Goal: Task Accomplishment & Management: Manage account settings

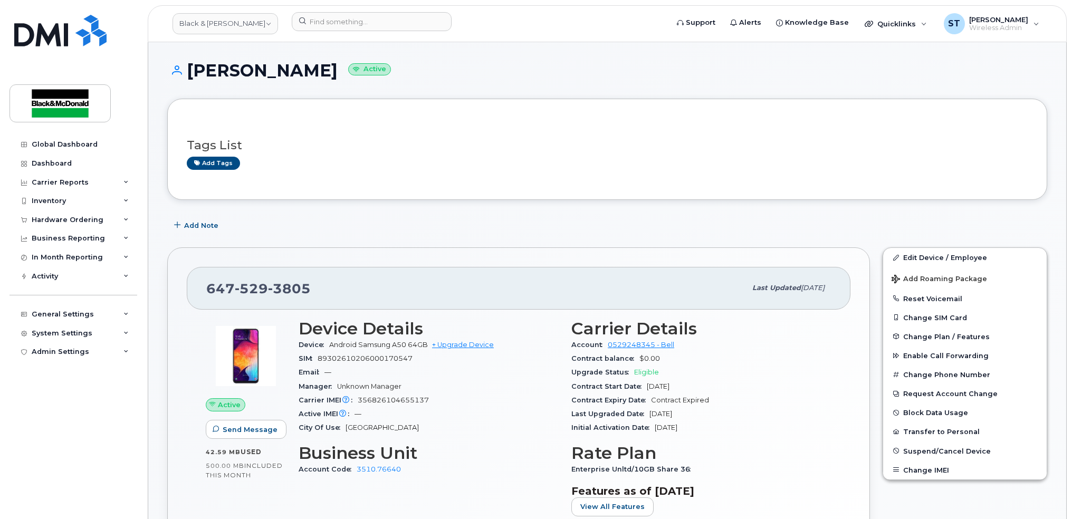
scroll to position [563, 0]
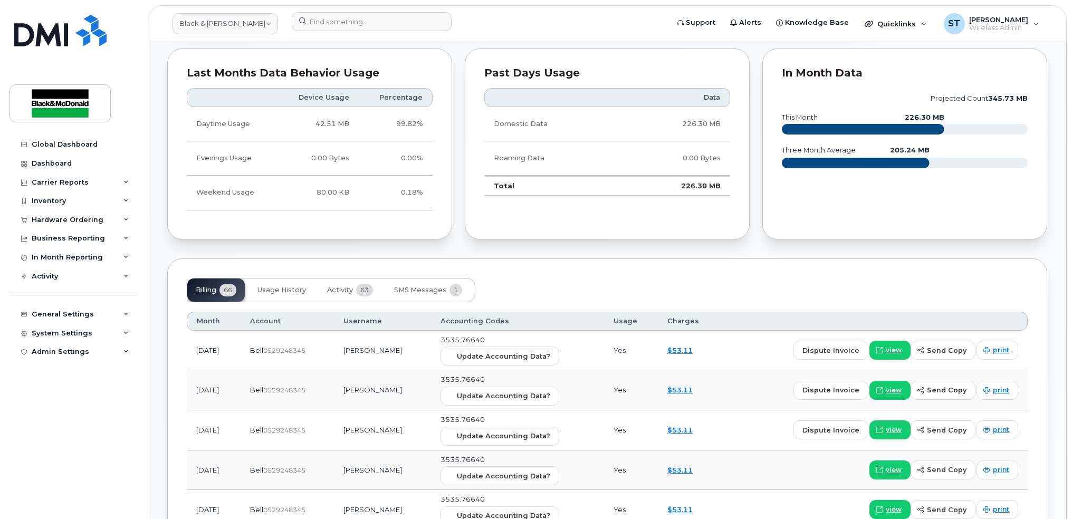
drag, startPoint x: 623, startPoint y: 238, endPoint x: 624, endPoint y: 209, distance: 29.0
drag, startPoint x: 624, startPoint y: 209, endPoint x: 993, endPoint y: 241, distance: 370.3
click at [992, 241] on div "In Month Data projected count 345.73 MB this month 226.30 MB three month averag…" at bounding box center [905, 144] width 298 height 204
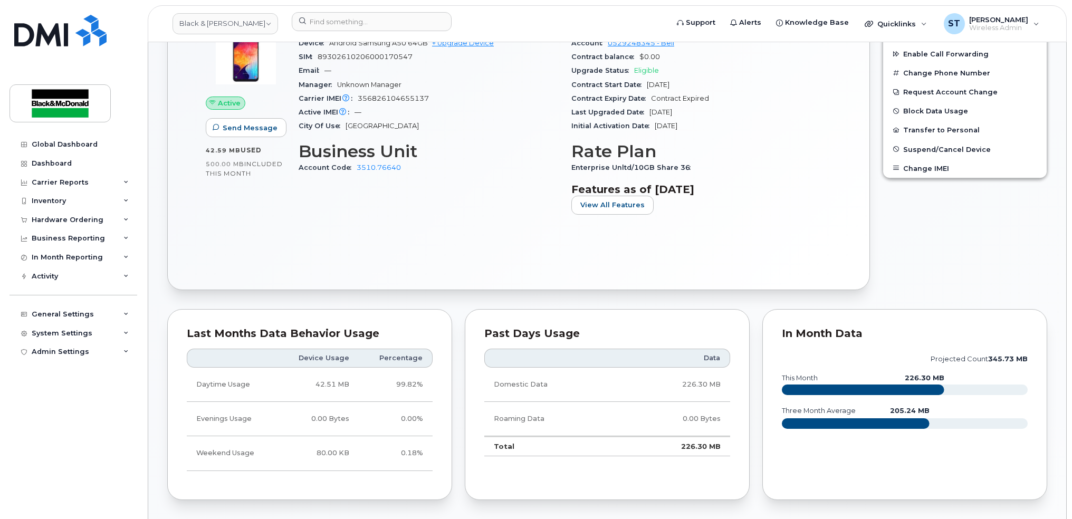
scroll to position [70, 0]
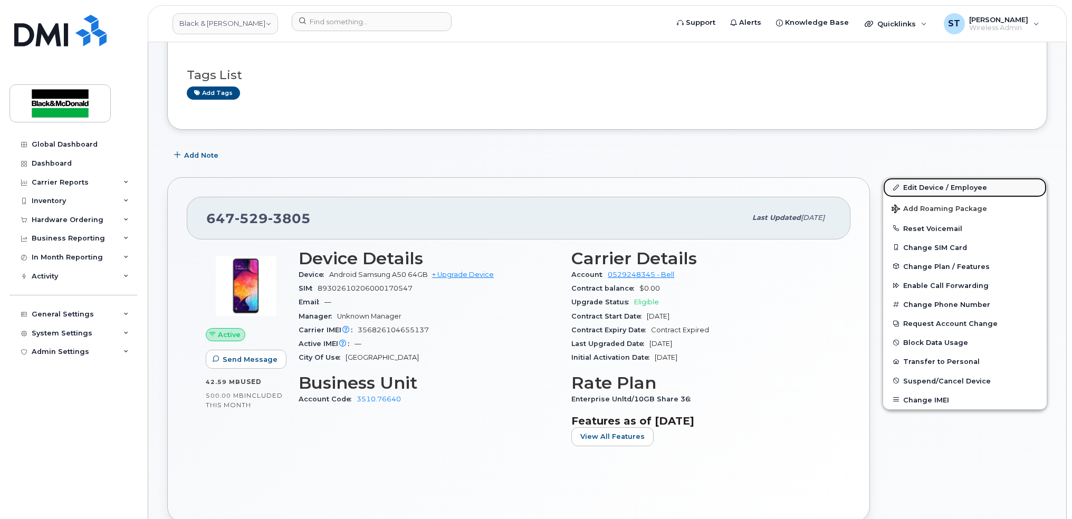
click at [966, 192] on link "Edit Device / Employee" at bounding box center [965, 187] width 164 height 19
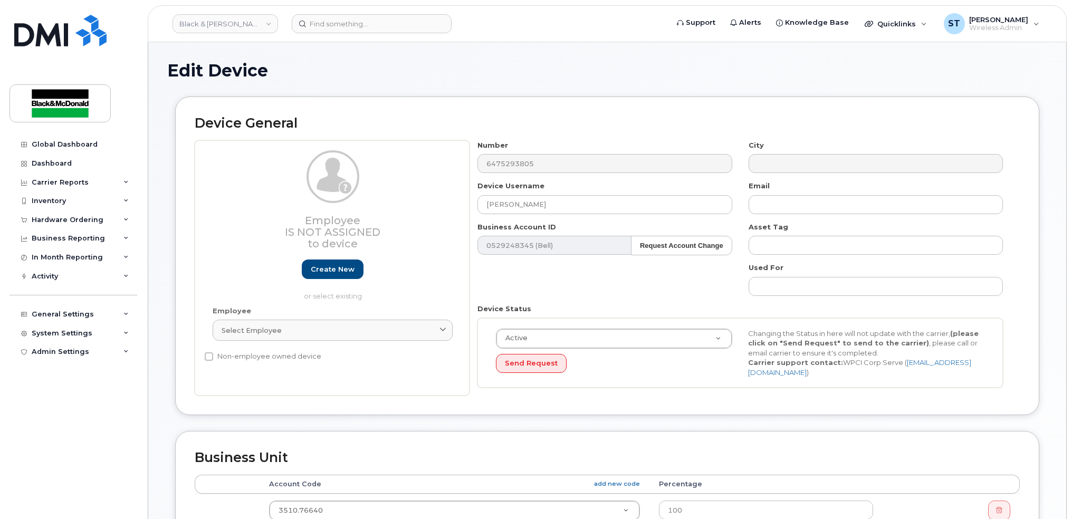
scroll to position [281, 0]
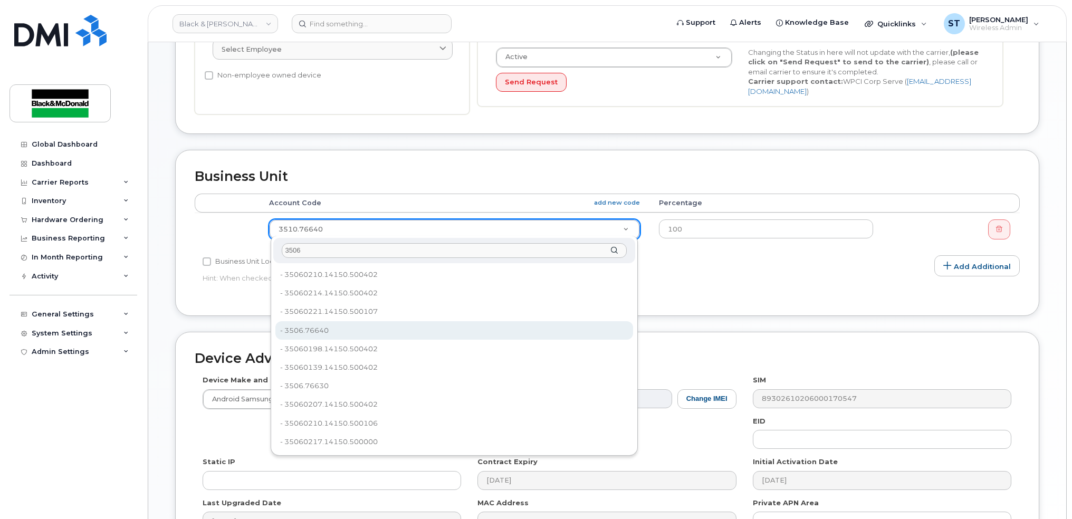
type input "3506"
type input "81191"
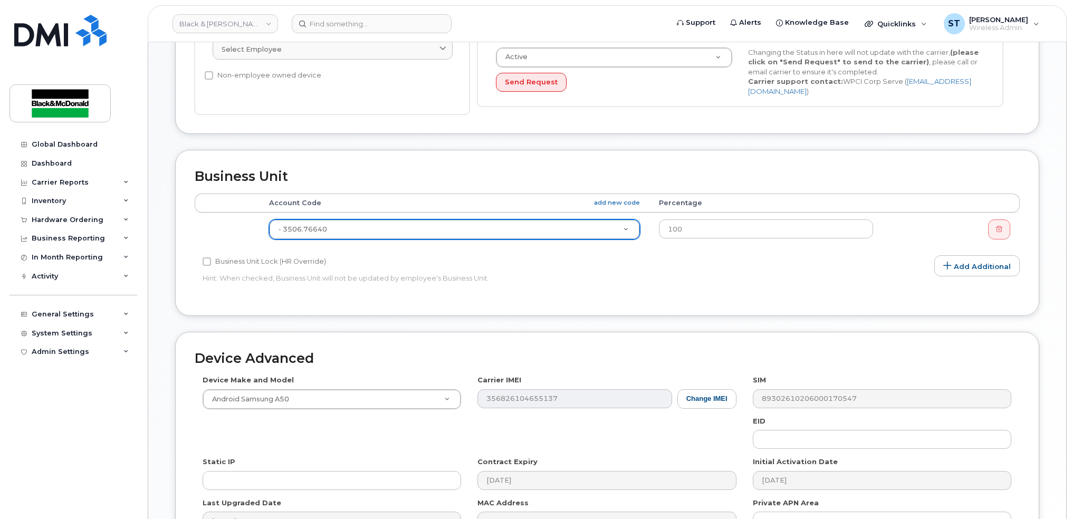
scroll to position [405, 0]
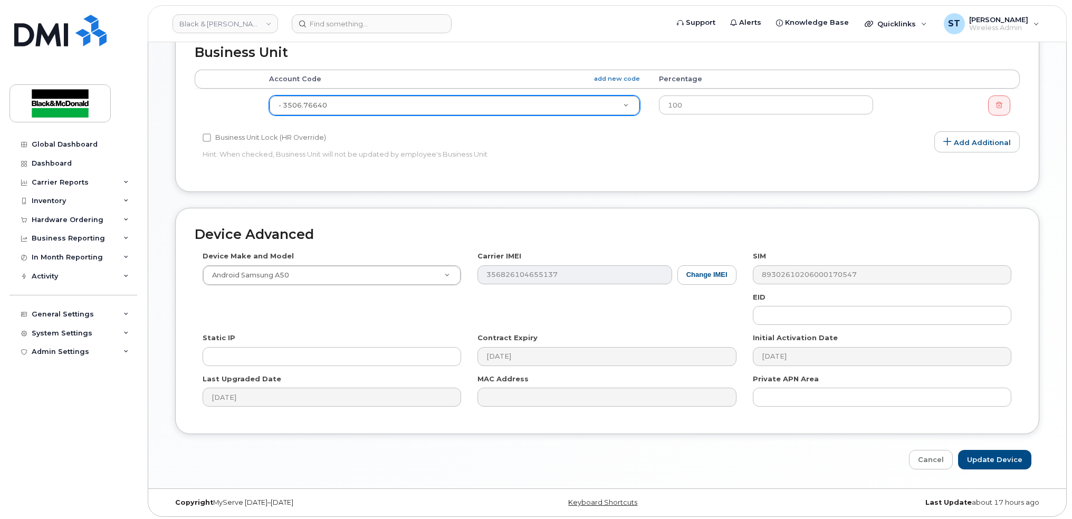
click at [984, 469] on div "Edit Device Device General Employee Is not assigned to device Create new or sel…" at bounding box center [607, 63] width 918 height 852
drag, startPoint x: 985, startPoint y: 466, endPoint x: 978, endPoint y: 461, distance: 9.0
click at [982, 464] on div "Edit Device Device General Employee Is not assigned to device Create new or sel…" at bounding box center [607, 63] width 918 height 852
click at [976, 459] on input "Update Device" at bounding box center [994, 460] width 73 height 20
type input "Saving..."
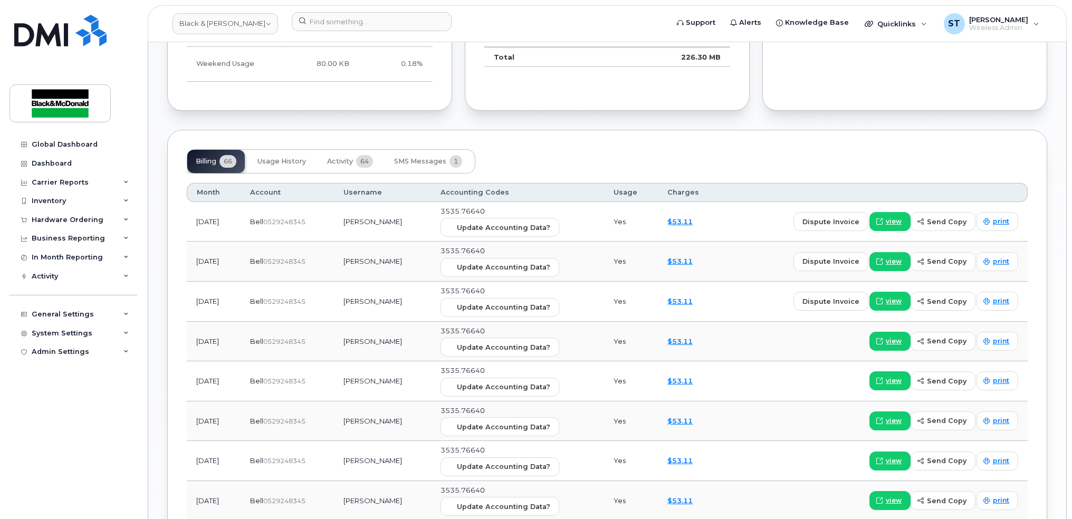
scroll to position [774, 0]
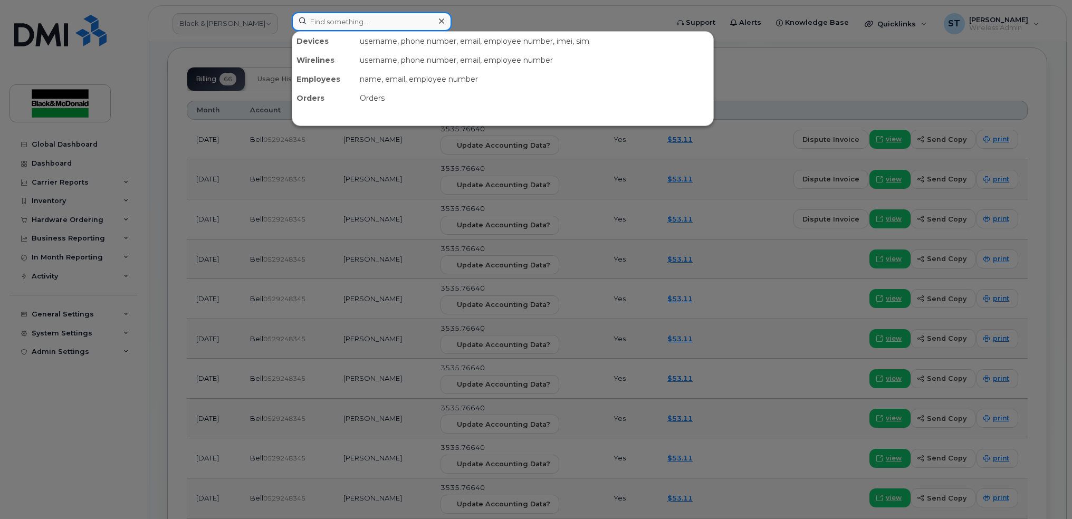
click at [335, 22] on input at bounding box center [372, 21] width 160 height 19
paste input "4169906489"
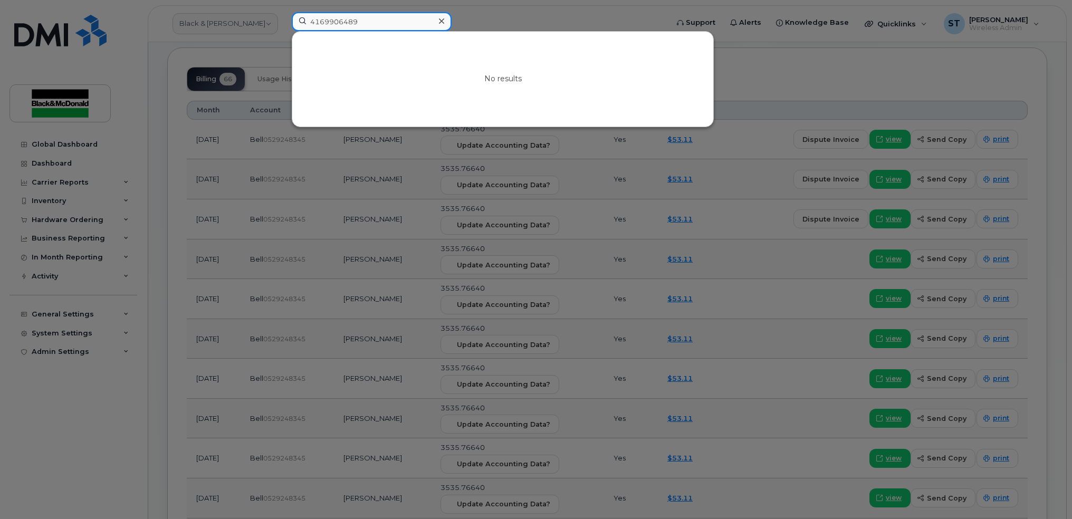
click at [312, 24] on input "4169906489" at bounding box center [372, 21] width 160 height 19
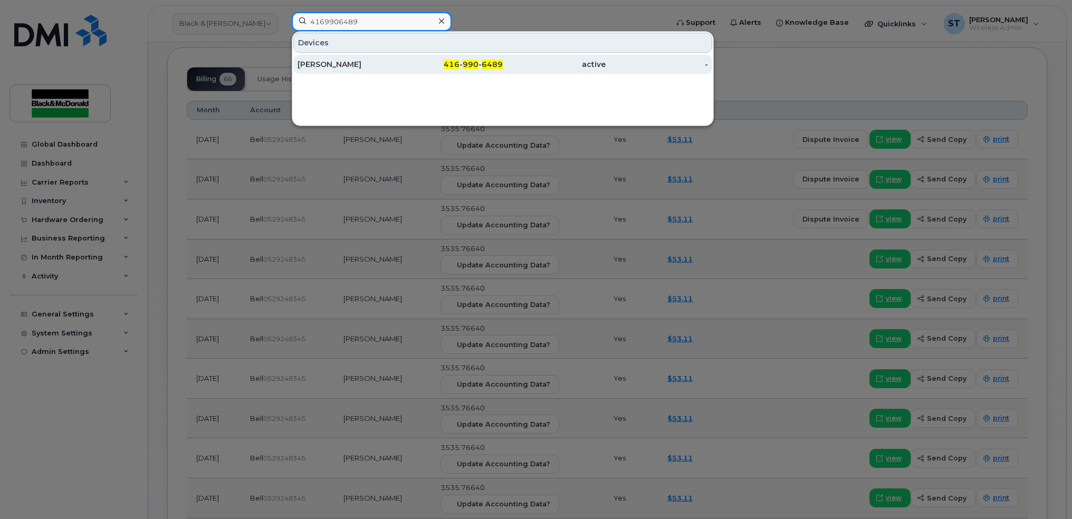
type input "4169906489"
click at [315, 61] on div "Paolo Lijoi" at bounding box center [349, 64] width 103 height 11
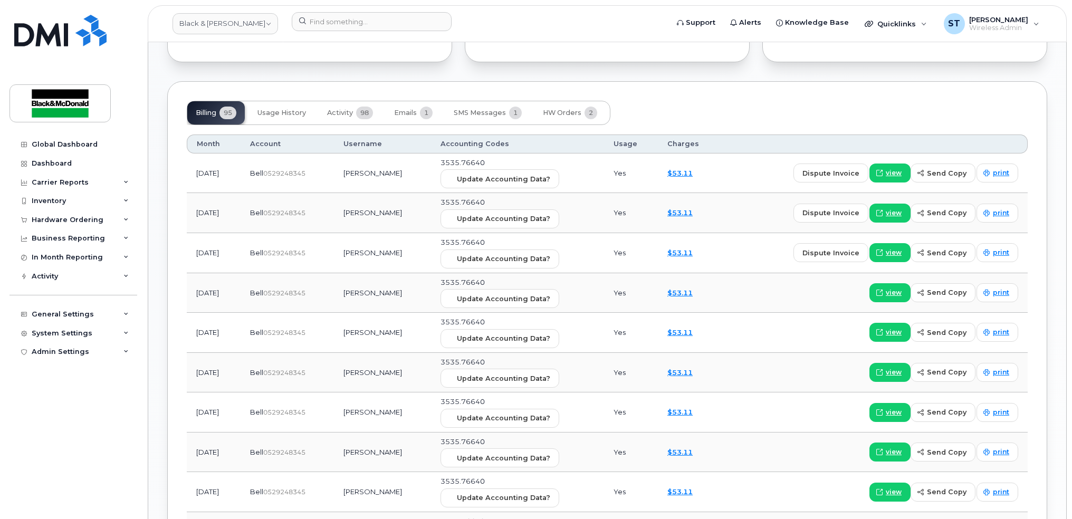
scroll to position [774, 0]
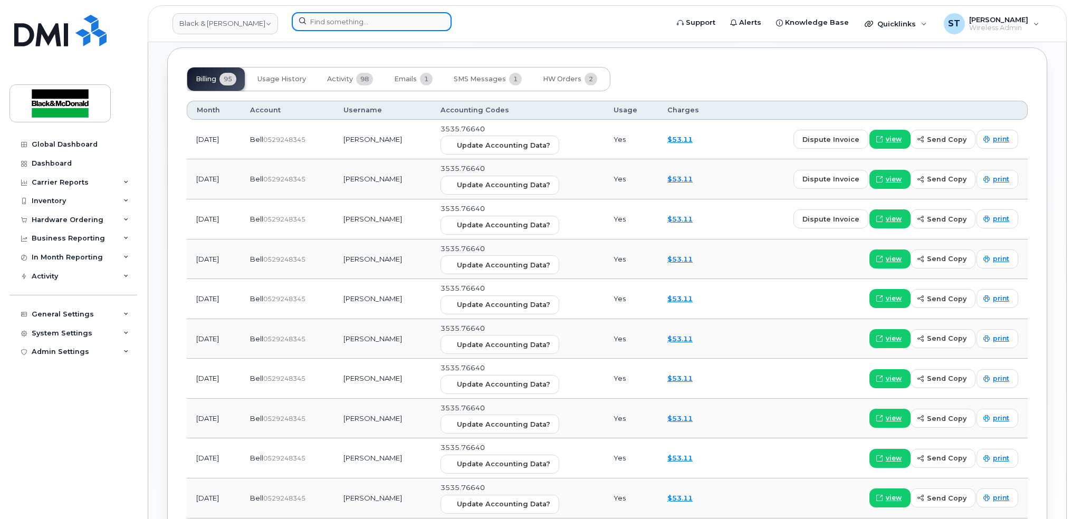
click at [340, 23] on input at bounding box center [372, 21] width 160 height 19
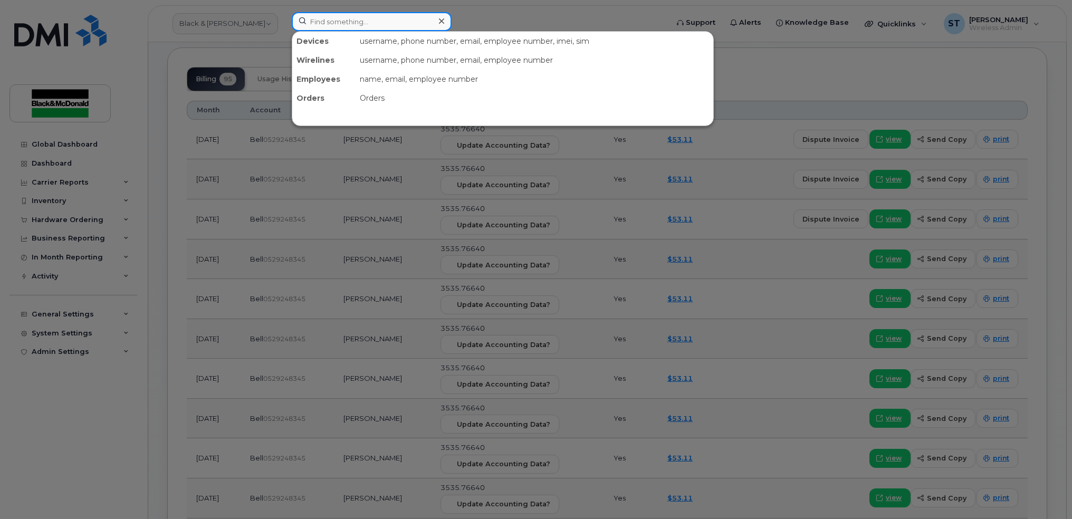
paste input "6473212097"
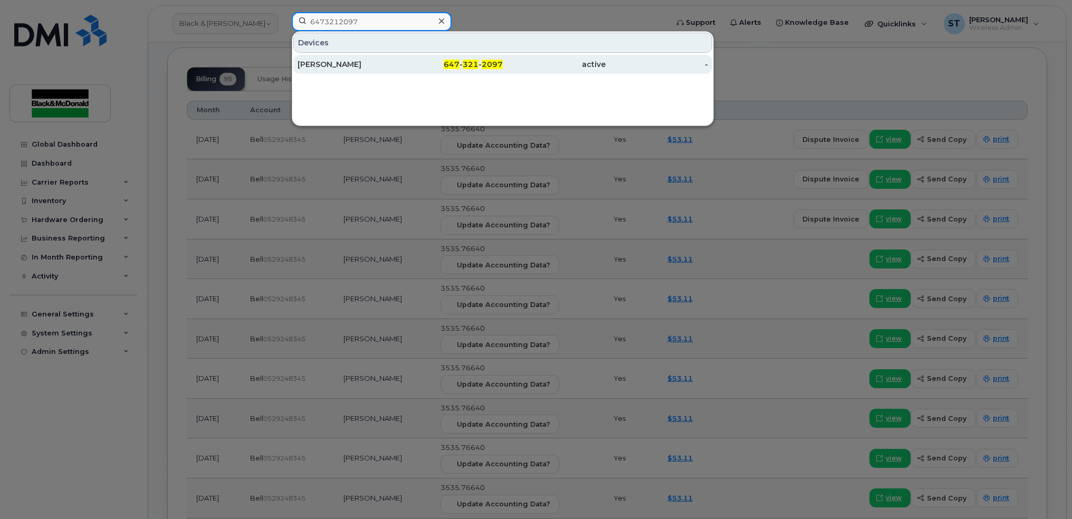
type input "6473212097"
click at [319, 66] on div "Dale Kilby" at bounding box center [349, 64] width 103 height 11
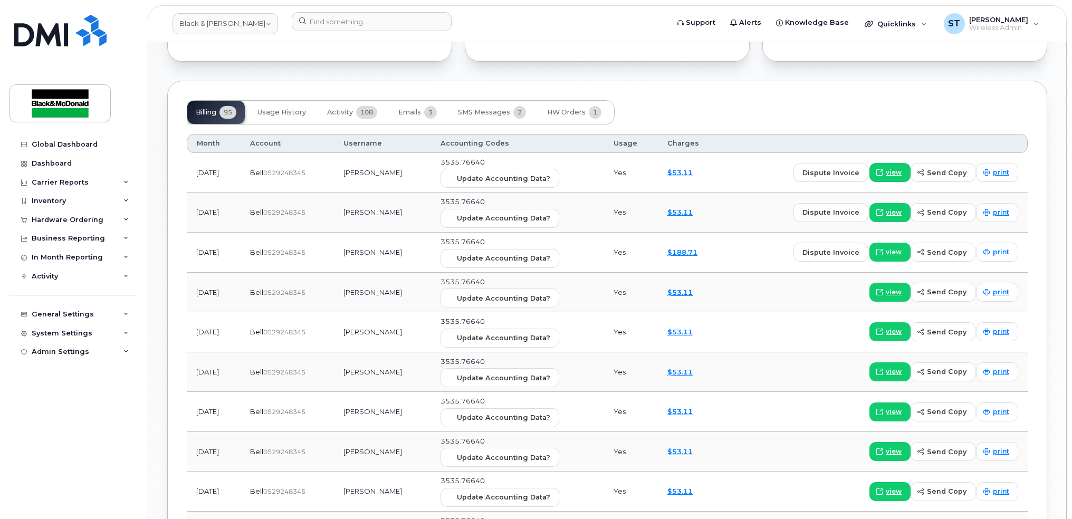
scroll to position [774, 0]
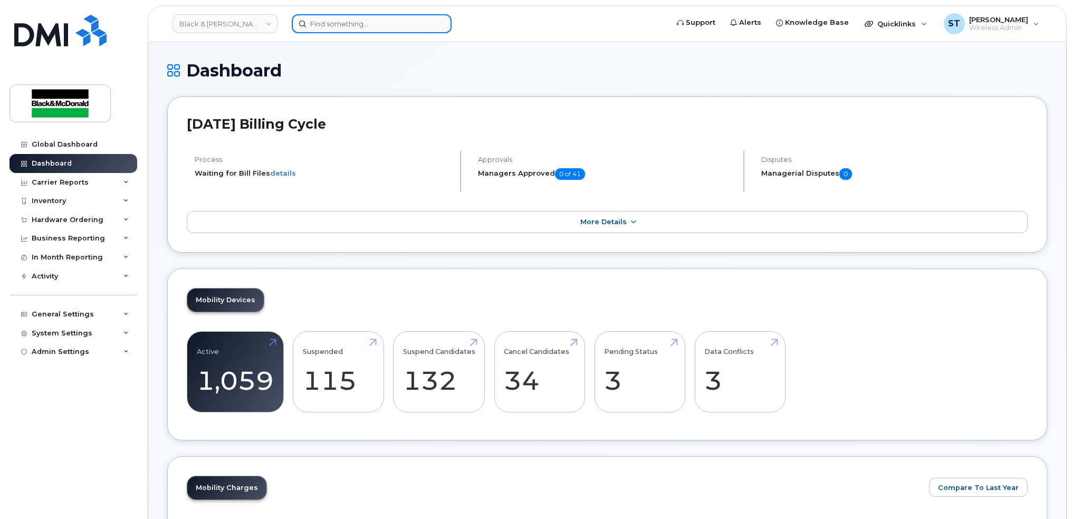
click at [326, 23] on input at bounding box center [372, 23] width 160 height 19
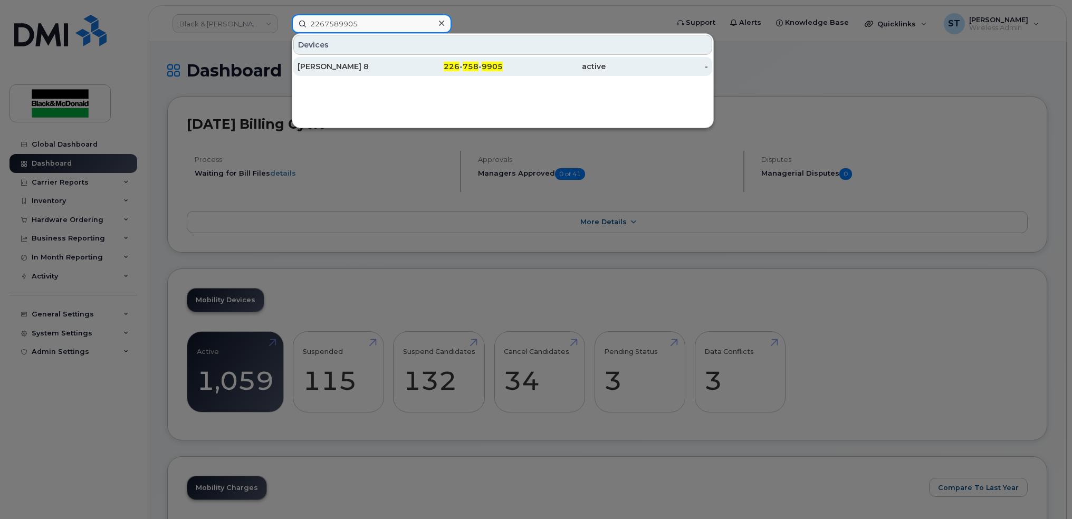
type input "2267589905"
click at [353, 66] on div "[PERSON_NAME] 8" at bounding box center [349, 66] width 103 height 11
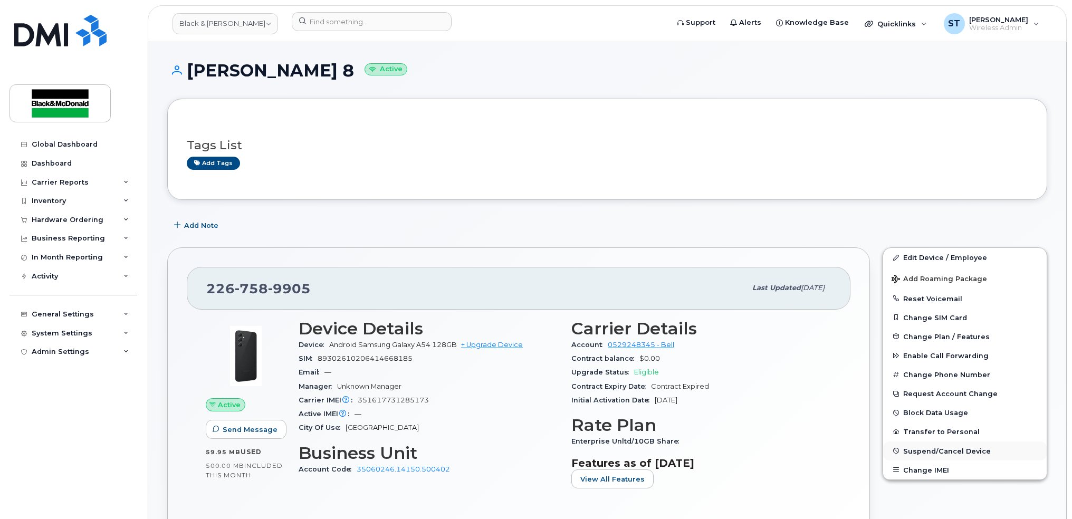
click at [923, 445] on button "Suspend/Cancel Device" at bounding box center [965, 451] width 164 height 19
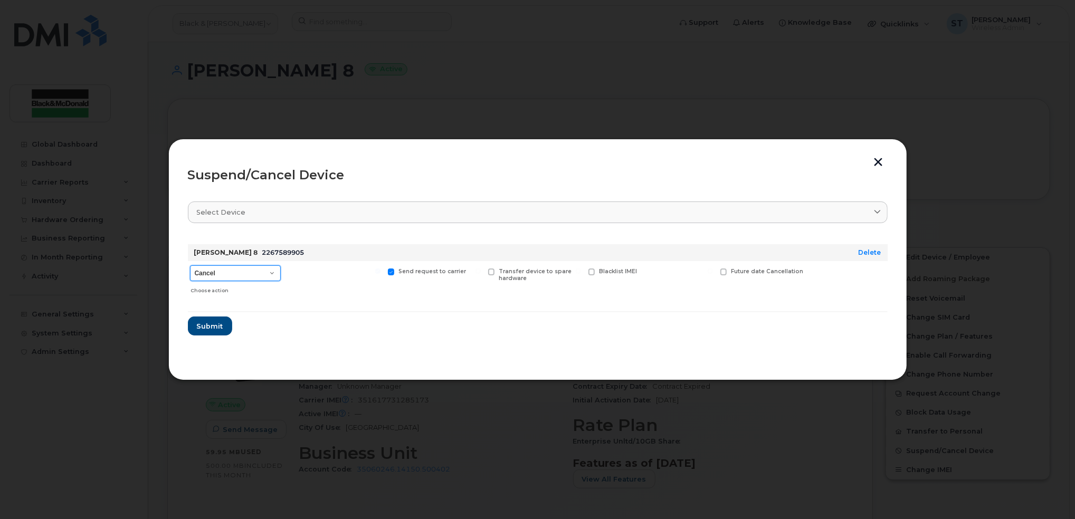
click at [252, 275] on select "Cancel Suspend - Extend Suspension Suspend - Reduced Rate Suspend - Full Rate S…" at bounding box center [235, 273] width 91 height 16
select select "[object Object]"
click at [190, 265] on select "Cancel Suspend - Extend Suspension Suspend - Reduced Rate Suspend - Full Rate S…" at bounding box center [235, 273] width 91 height 16
drag, startPoint x: 214, startPoint y: 331, endPoint x: 220, endPoint y: 331, distance: 6.3
click at [214, 331] on button "Submit" at bounding box center [209, 326] width 43 height 19
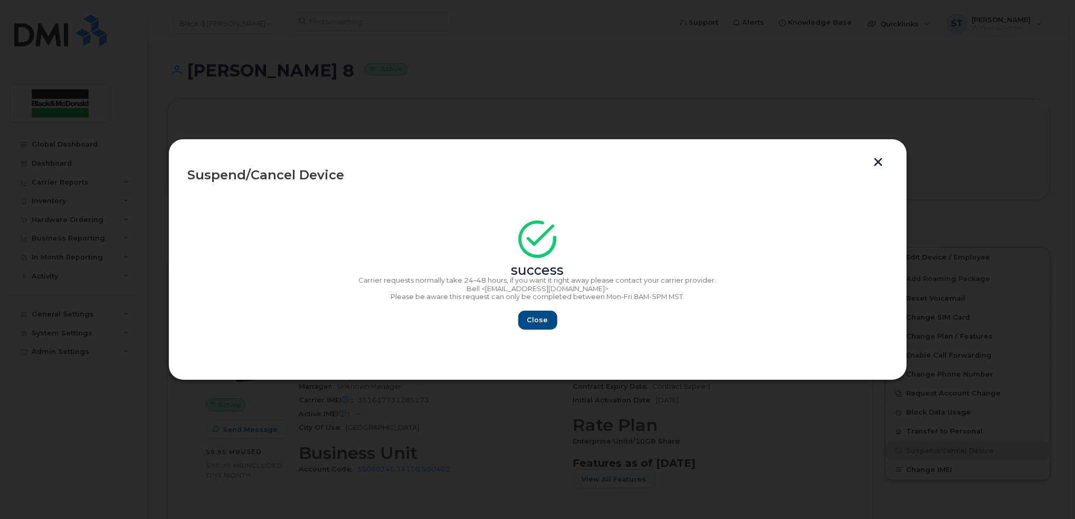
click at [875, 159] on button "button" at bounding box center [879, 163] width 16 height 11
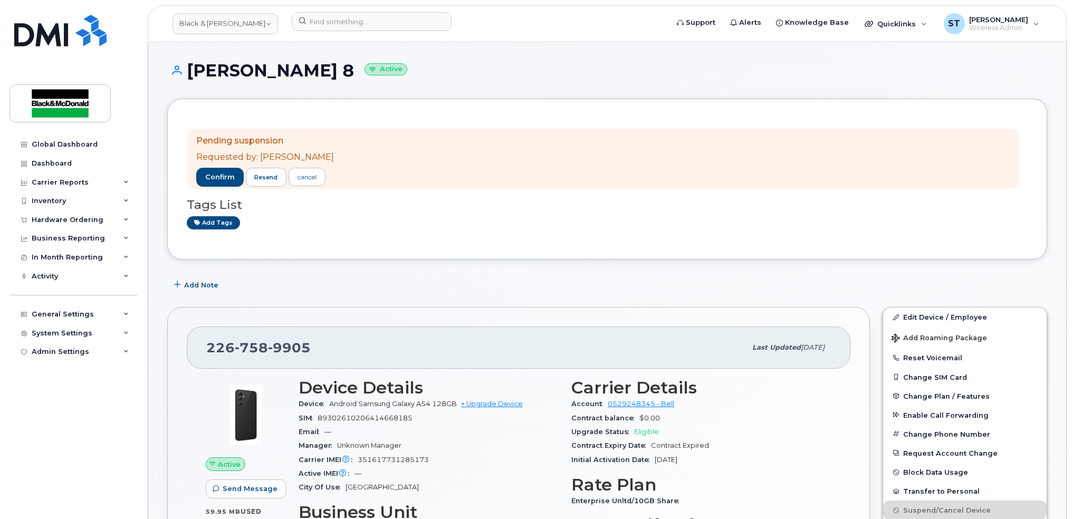
click at [204, 175] on button "confirm" at bounding box center [219, 177] width 47 height 19
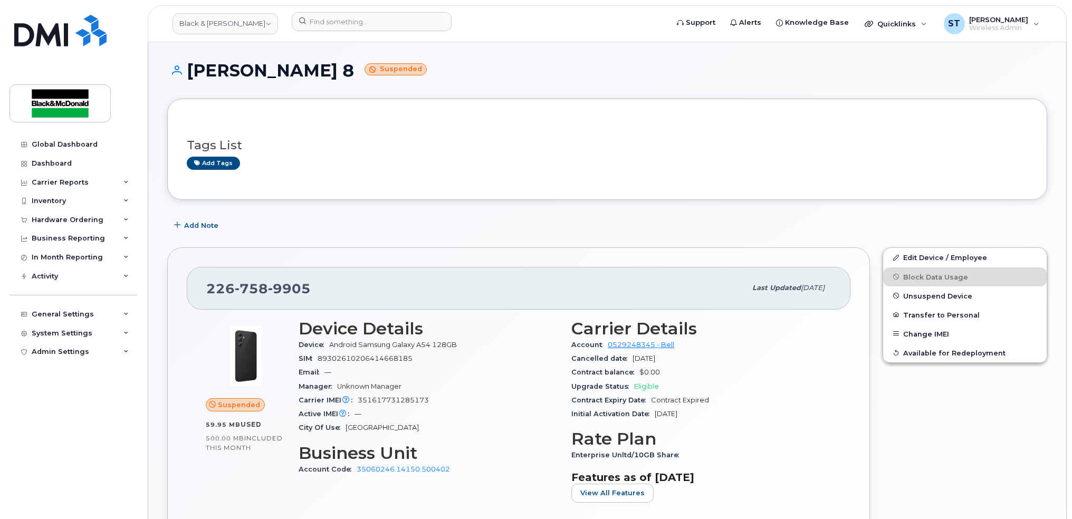
click at [332, 233] on div "Add Note" at bounding box center [607, 225] width 880 height 19
